Goal: Task Accomplishment & Management: Complete application form

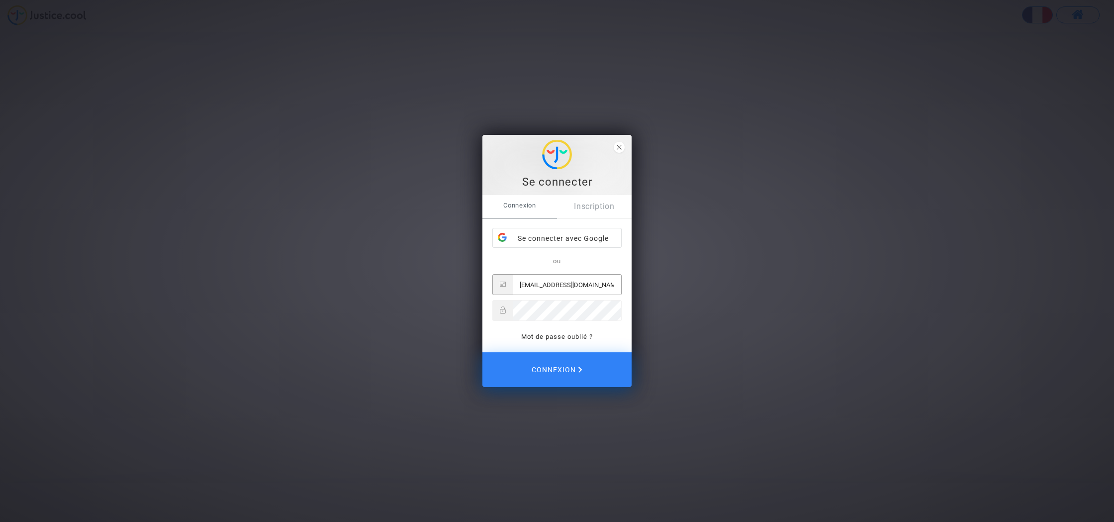
type input "[EMAIL_ADDRESS][DOMAIN_NAME]"
click at [557, 369] on button "Connexion" at bounding box center [556, 369] width 149 height 35
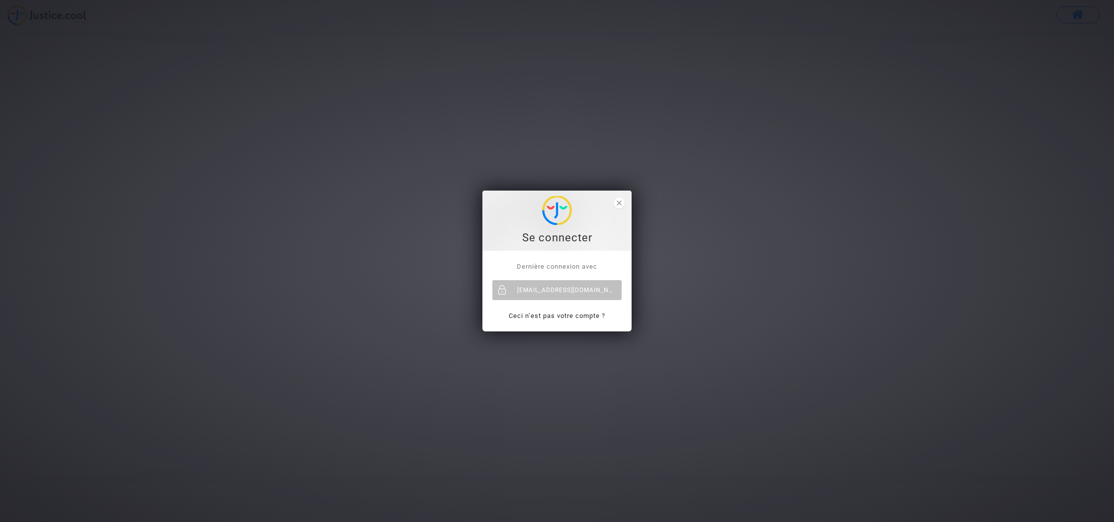
click at [563, 286] on div "[EMAIL_ADDRESS][DOMAIN_NAME]" at bounding box center [556, 290] width 129 height 20
click at [558, 289] on div "[EMAIL_ADDRESS][DOMAIN_NAME]" at bounding box center [556, 290] width 129 height 20
click at [49, 20] on div "Se connecter Dernière connexion avec [EMAIL_ADDRESS][DOMAIN_NAME] Ceci n’est pa…" at bounding box center [557, 261] width 1114 height 522
